Goal: Find specific page/section: Find specific page/section

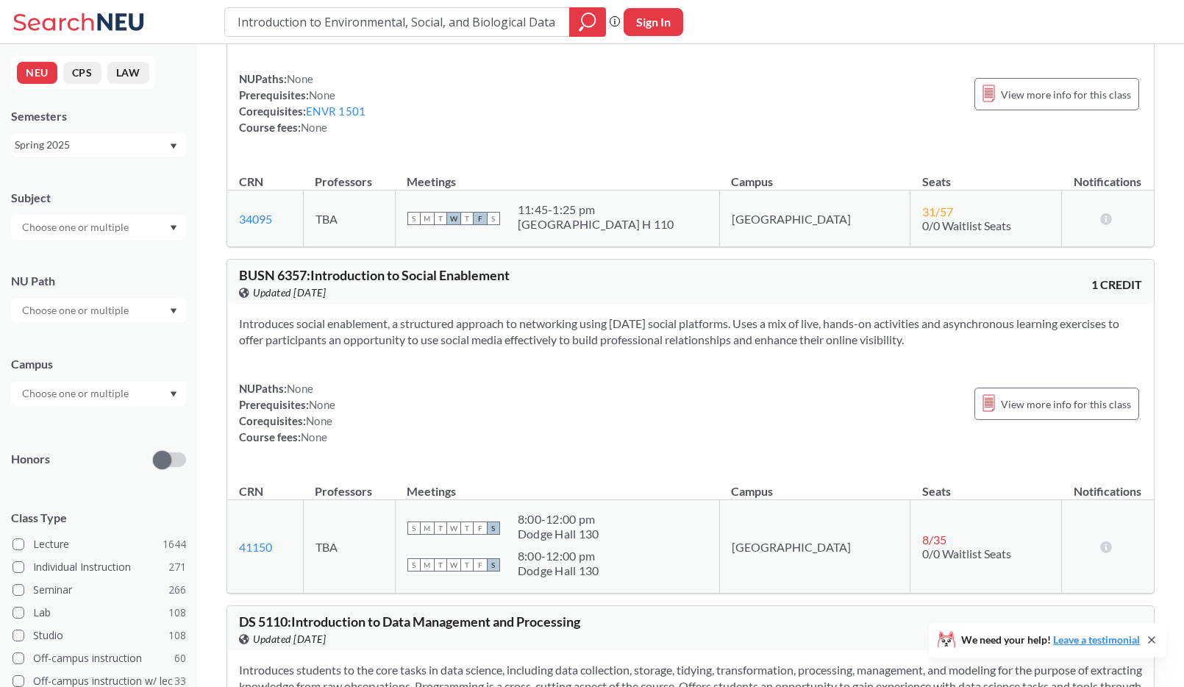
scroll to position [150, 0]
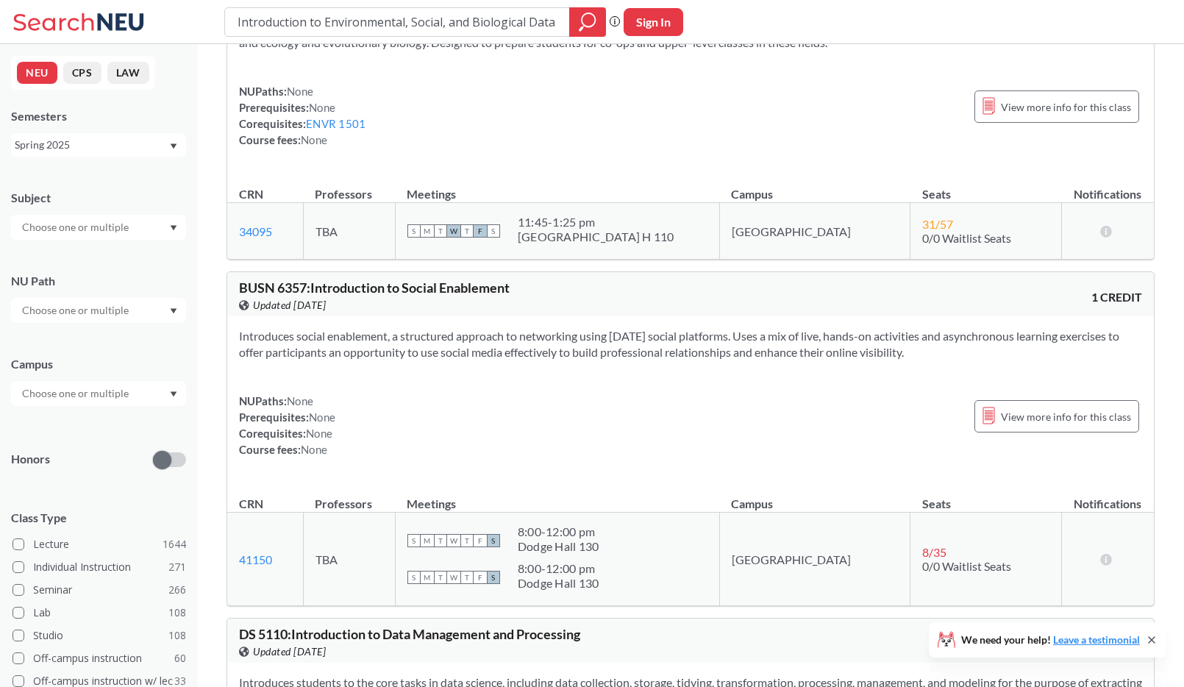
click at [96, 232] on input "text" at bounding box center [77, 227] width 124 height 18
click at [96, 143] on div "Spring 2025" at bounding box center [92, 145] width 154 height 16
click at [88, 178] on div "Fall 2025" at bounding box center [102, 177] width 166 height 16
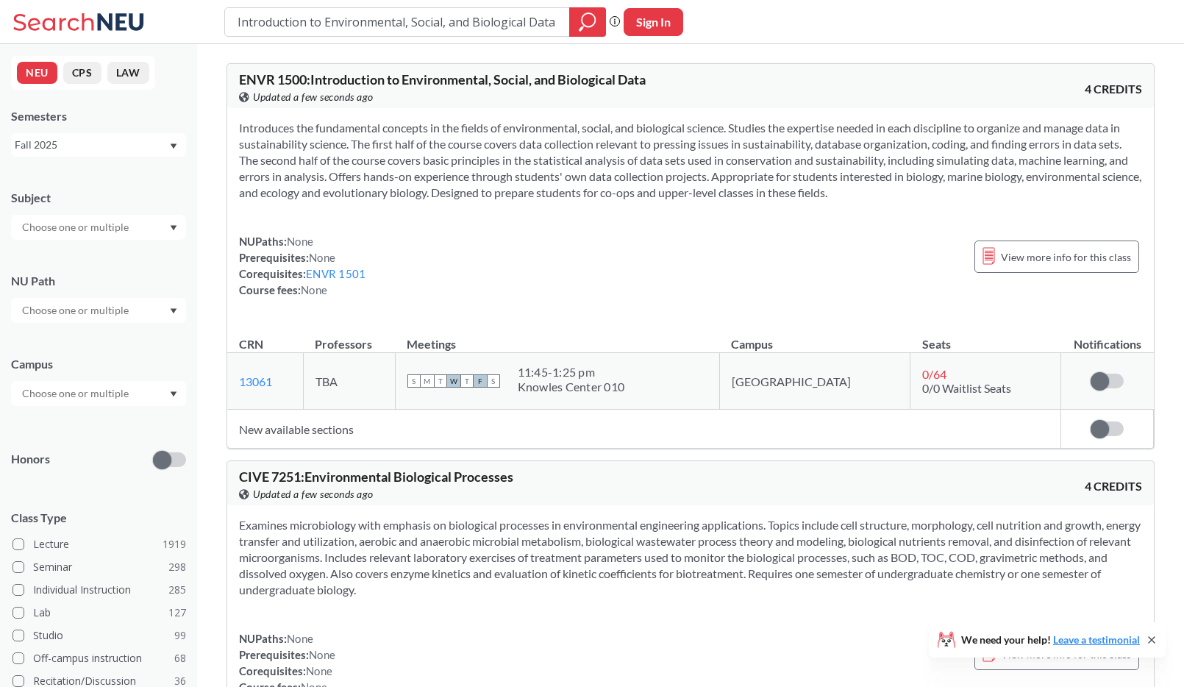
click at [97, 221] on input "text" at bounding box center [77, 227] width 124 height 18
type input "en"
click at [89, 256] on div "ENVR ( 41 )" at bounding box center [102, 253] width 166 height 16
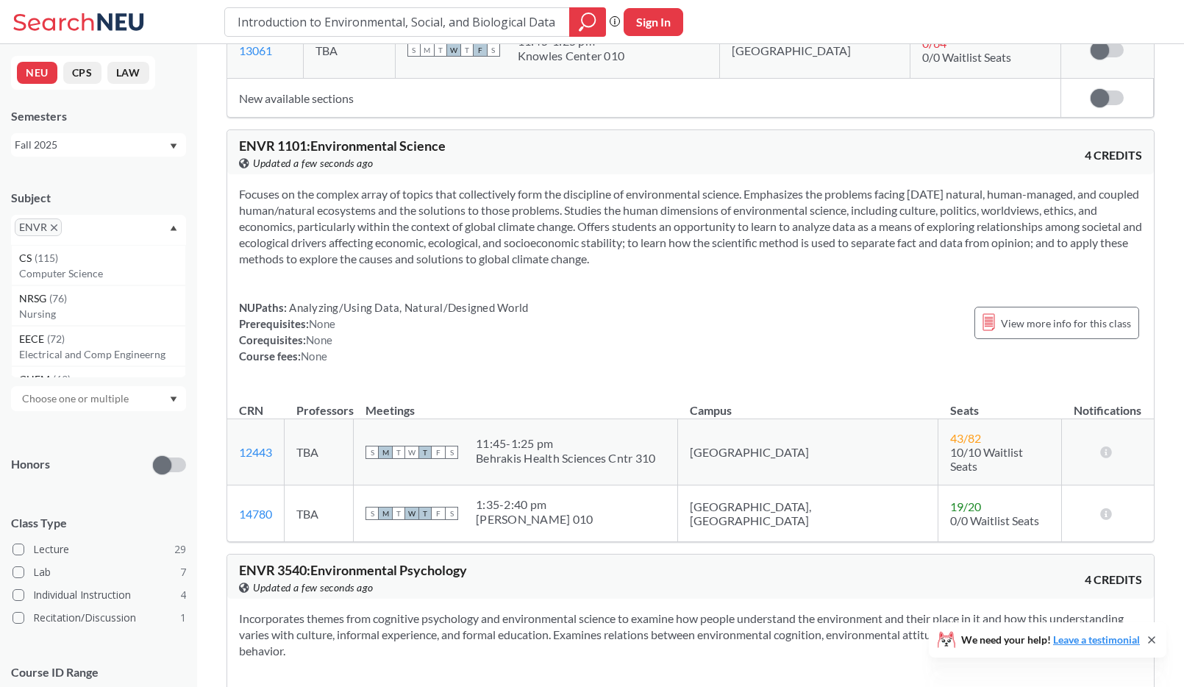
scroll to position [880, 0]
